Goal: Information Seeking & Learning: Learn about a topic

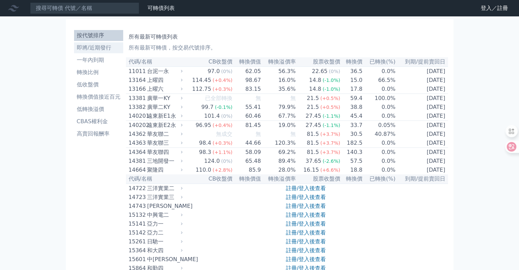
click at [95, 44] on li "即將/近期發行" at bounding box center [98, 48] width 49 height 8
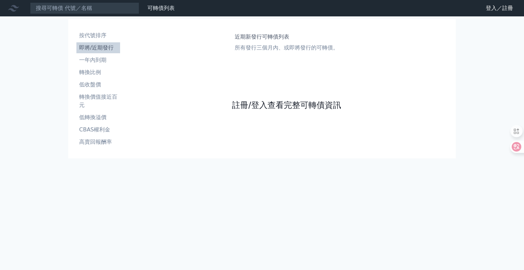
click at [287, 102] on link "註冊/登入查看完整可轉債資訊" at bounding box center [286, 105] width 109 height 11
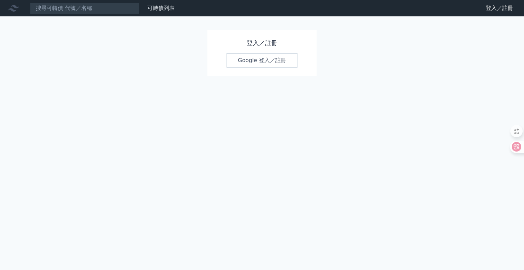
click at [268, 65] on link "Google 登入／註冊" at bounding box center [262, 60] width 71 height 14
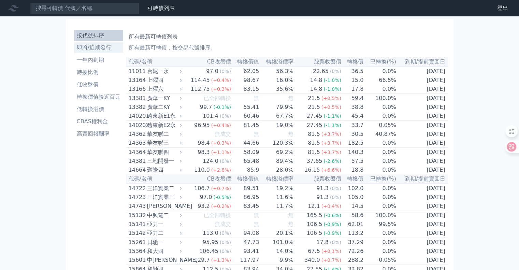
click at [89, 47] on li "即將/近期發行" at bounding box center [98, 48] width 49 height 8
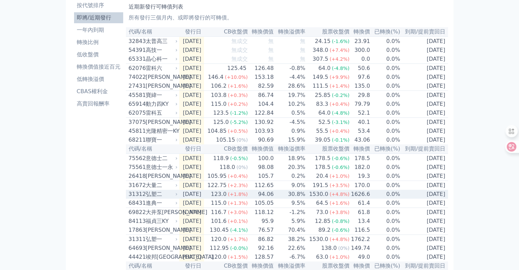
scroll to position [34, 0]
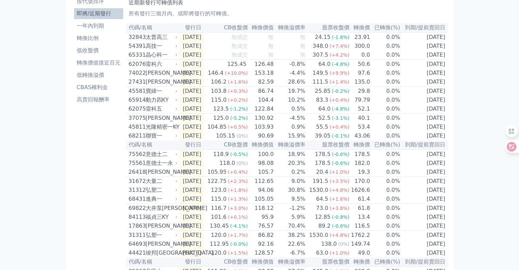
click at [306, 24] on th "轉換溢價率" at bounding box center [290, 27] width 32 height 9
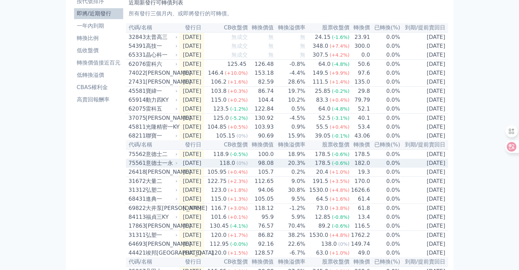
scroll to position [0, 0]
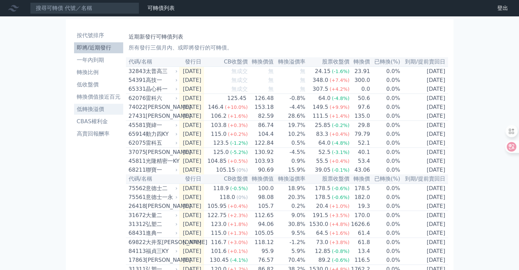
click at [108, 111] on li "低轉換溢價" at bounding box center [98, 109] width 49 height 8
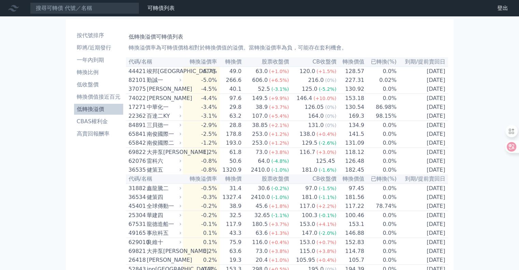
click at [15, 9] on icon at bounding box center [13, 8] width 11 height 11
click at [100, 121] on li "CBAS權利金" at bounding box center [98, 121] width 49 height 8
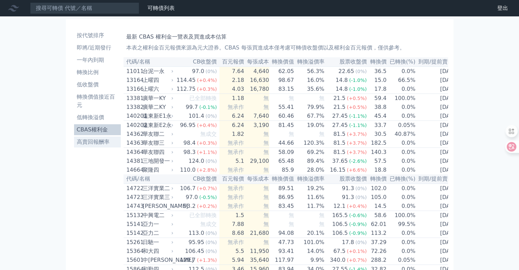
click at [97, 143] on li "高賣回報酬率" at bounding box center [97, 142] width 47 height 8
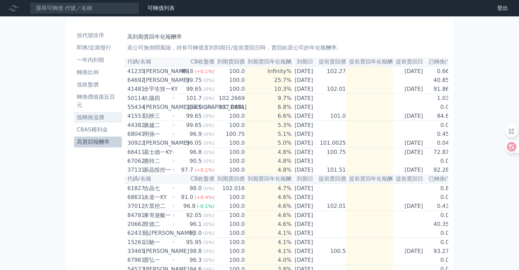
click at [94, 117] on li "低轉換溢價" at bounding box center [98, 117] width 48 height 8
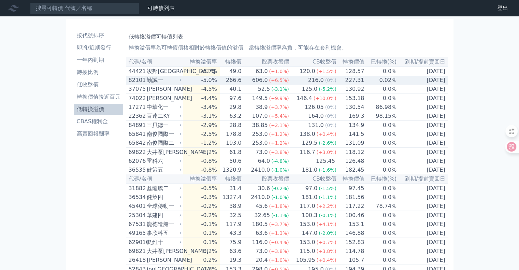
click at [182, 80] on icon at bounding box center [180, 80] width 4 height 4
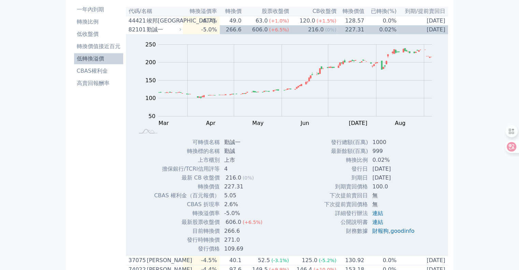
scroll to position [34, 0]
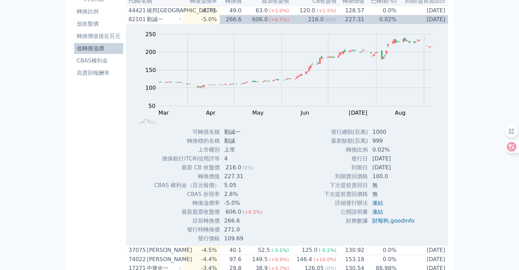
scroll to position [0, 0]
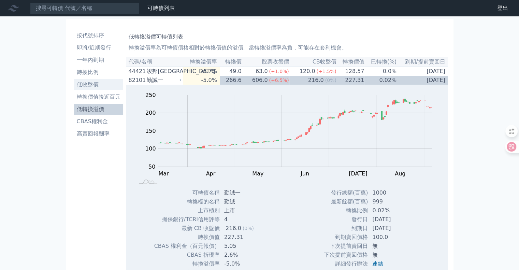
click at [91, 83] on li "低收盤價" at bounding box center [98, 85] width 49 height 8
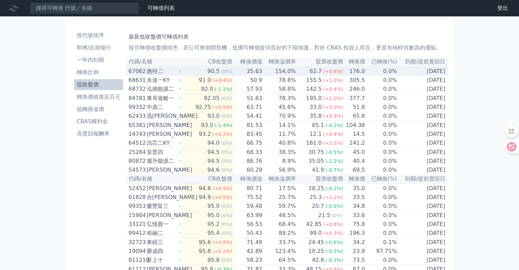
click at [182, 71] on icon at bounding box center [180, 71] width 4 height 4
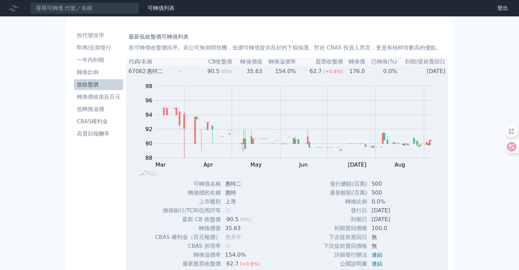
click at [182, 71] on icon at bounding box center [180, 71] width 4 height 4
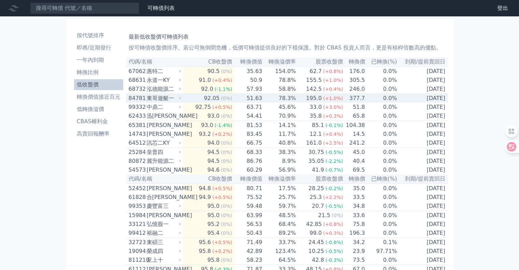
click at [182, 100] on icon at bounding box center [180, 98] width 4 height 4
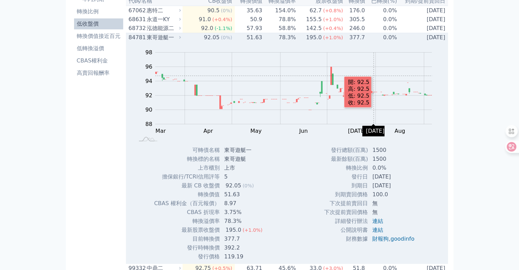
scroll to position [34, 0]
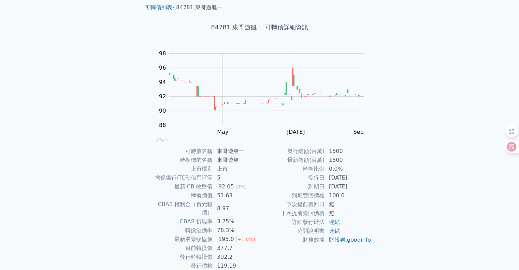
scroll to position [46, 0]
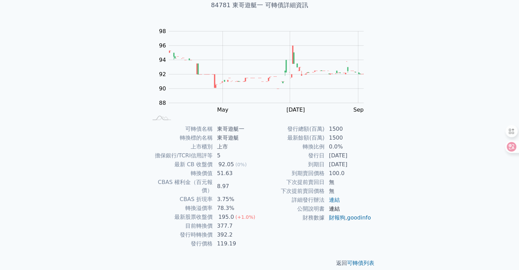
click at [335, 209] on link "連結" at bounding box center [334, 208] width 11 height 6
click at [347, 221] on link "goodinfo" at bounding box center [359, 217] width 24 height 6
click at [339, 203] on link "連結" at bounding box center [334, 200] width 11 height 6
